Goal: Information Seeking & Learning: Learn about a topic

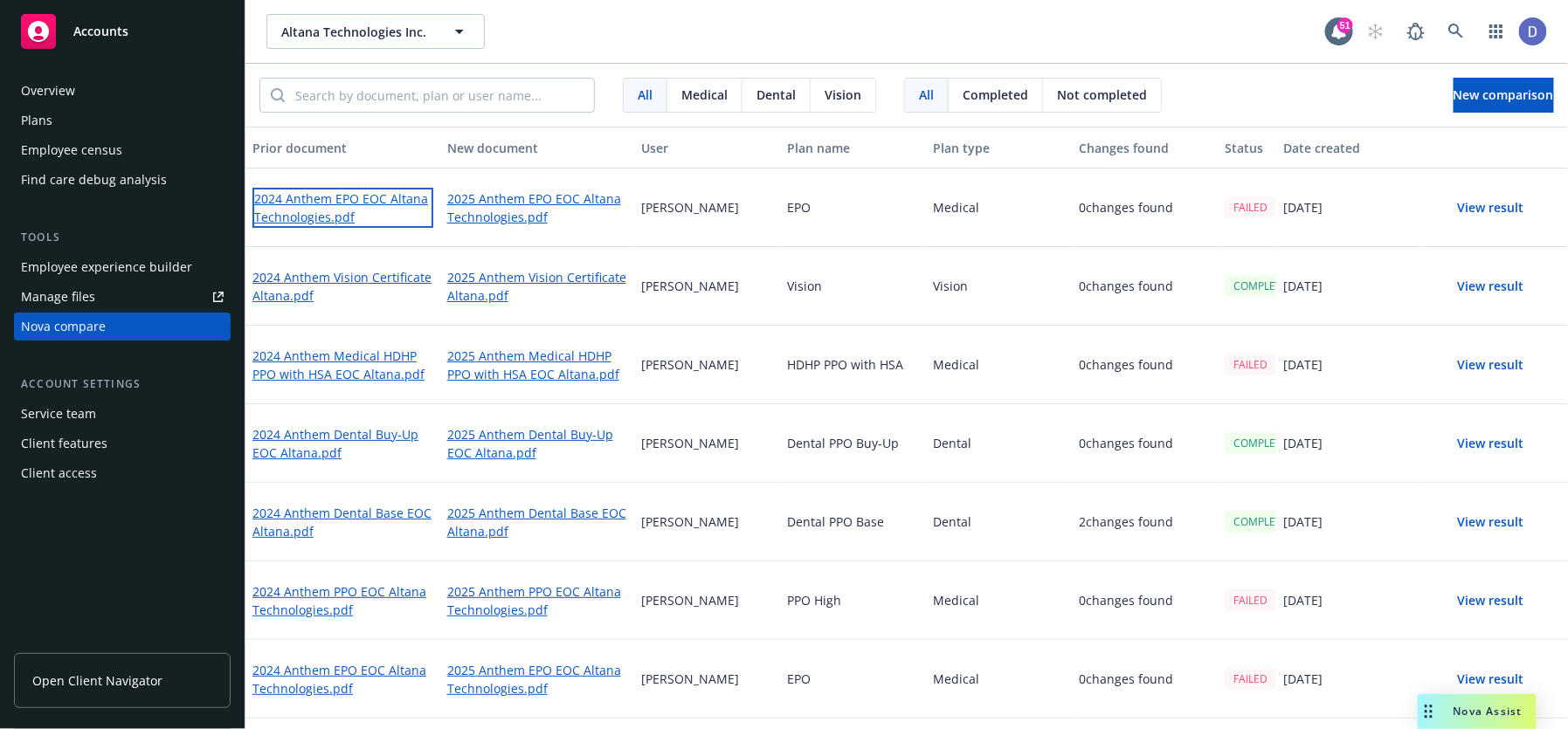
click at [409, 200] on link "2024 Anthem EPO EOC Altana Technologies.pdf" at bounding box center [343, 208] width 181 height 40
click at [570, 202] on link "2025 Anthem EPO EOC Altana Technologies.pdf" at bounding box center [538, 208] width 181 height 40
click at [564, 204] on link "2025 Anthem EPO EOC Altana Technologies.pdf" at bounding box center [538, 208] width 181 height 40
